Goal: Find specific page/section

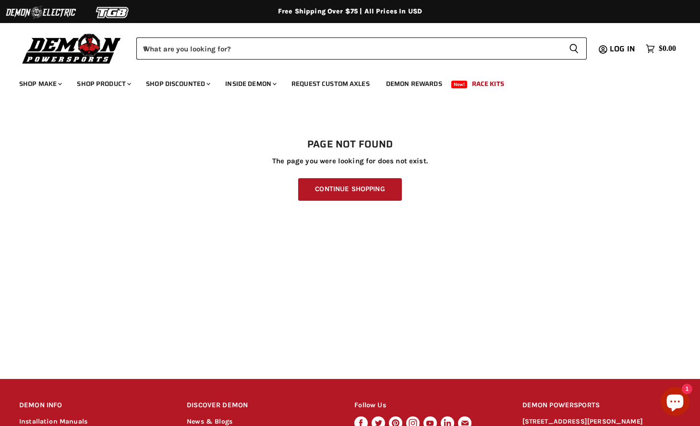
scroll to position [162, 0]
